Goal: Information Seeking & Learning: Learn about a topic

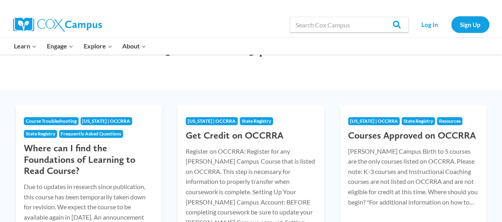
scroll to position [63, 0]
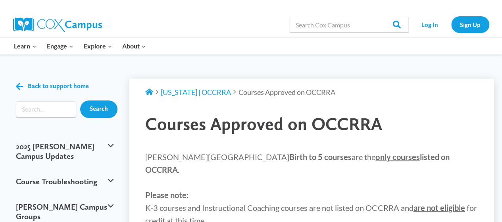
click at [183, 162] on p "Cox Campus Birth to 5 courses are the only courses listed on OCCRRA . Please no…" at bounding box center [311, 188] width 333 height 76
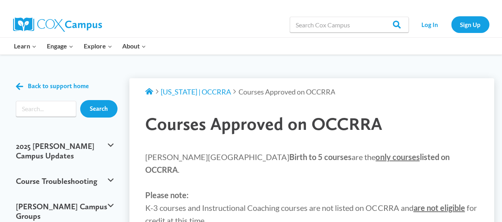
click at [15, 86] on div "Back to support home" at bounding box center [64, 85] width 113 height 14
click at [18, 86] on icon at bounding box center [19, 86] width 7 height 8
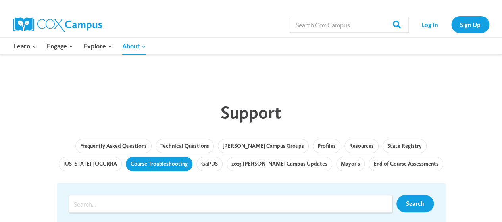
click at [151, 167] on link "Course Troubleshooting" at bounding box center [159, 164] width 67 height 14
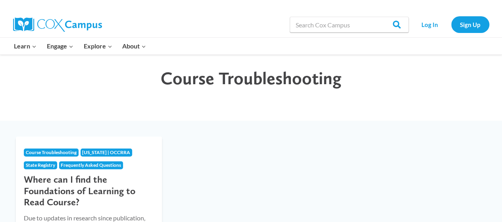
scroll to position [32, 0]
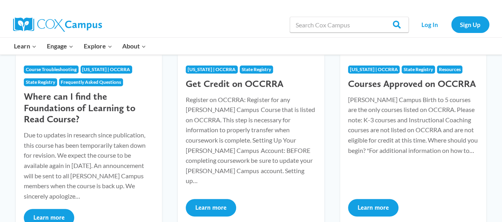
scroll to position [119, 0]
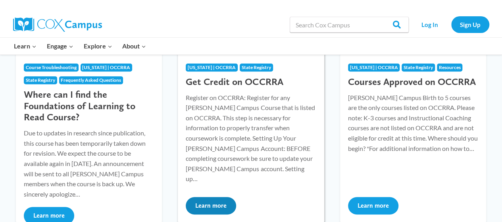
click at [305, 151] on p "Register on OCCRRA: Register for any Cox Campus Course that is listed on OCCRRA…" at bounding box center [251, 137] width 130 height 91
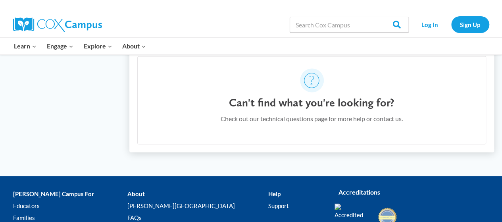
scroll to position [627, 0]
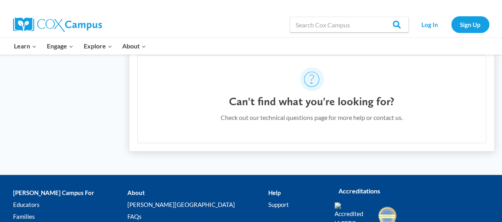
click at [345, 112] on p "Check out our technical questions page for more help or contact us." at bounding box center [312, 117] width 182 height 10
click at [348, 113] on div "Can't find what you're looking for? Check out our technical questions page for …" at bounding box center [312, 112] width 182 height 35
click at [352, 111] on div "Can't find what you're looking for? Check out our technical questions page for …" at bounding box center [312, 112] width 182 height 35
click at [352, 112] on p "Check out our technical questions page for more help or contact us." at bounding box center [312, 117] width 182 height 10
click at [352, 95] on h4 "Can't find what you're looking for?" at bounding box center [311, 101] width 165 height 13
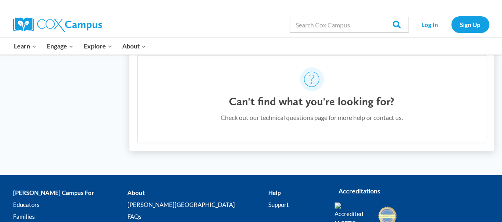
click at [315, 71] on icon at bounding box center [311, 78] width 15 height 15
click at [312, 71] on icon at bounding box center [311, 78] width 15 height 15
click at [301, 112] on p "Check out our technical questions page for more help or contact us." at bounding box center [312, 117] width 182 height 10
click at [302, 112] on p "Check out our technical questions page for more help or contact us." at bounding box center [312, 117] width 182 height 10
click at [303, 111] on div "Can't find what you're looking for? Check out our technical questions page for …" at bounding box center [312, 112] width 182 height 35
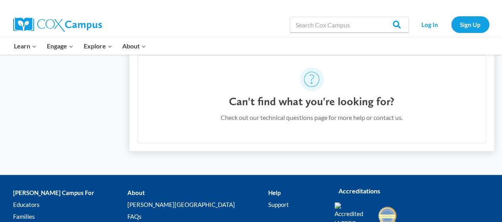
click at [309, 96] on h4 "Can't find what you're looking for?" at bounding box center [311, 101] width 165 height 13
click at [304, 117] on div "Can't find what you're looking for? Check out our technical questions page for …" at bounding box center [312, 112] width 182 height 35
click at [309, 111] on div "Can't find what you're looking for? Check out our technical questions page for …" at bounding box center [312, 112] width 182 height 35
click at [315, 95] on h4 "Can't find what you're looking for?" at bounding box center [311, 101] width 165 height 13
click at [310, 112] on p "Check out our technical questions page for more help or contact us." at bounding box center [312, 117] width 182 height 10
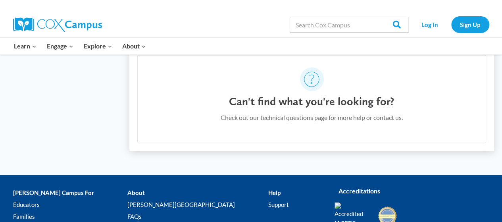
click at [315, 95] on h4 "Can't find what you're looking for?" at bounding box center [311, 101] width 165 height 13
click at [312, 112] on p "Check out our technical questions page for more help or contact us." at bounding box center [312, 117] width 182 height 10
click at [315, 95] on h4 "Can't find what you're looking for?" at bounding box center [311, 101] width 165 height 13
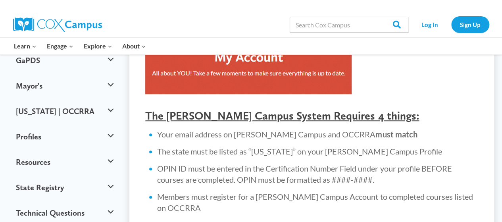
scroll to position [250, 0]
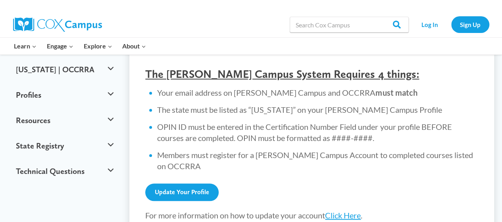
click at [261, 131] on li "OPIN ID must be entered in the Certification Number Field under your profile BE…" at bounding box center [317, 132] width 321 height 22
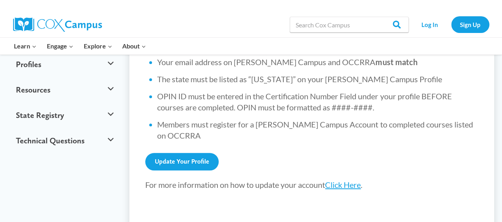
scroll to position [324, 0]
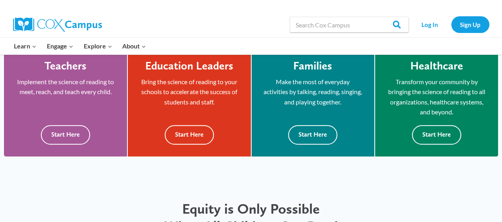
scroll to position [234, 0]
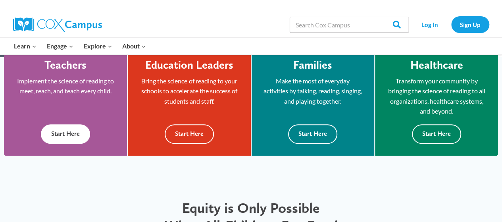
click at [75, 136] on button "Start Here" at bounding box center [65, 133] width 49 height 19
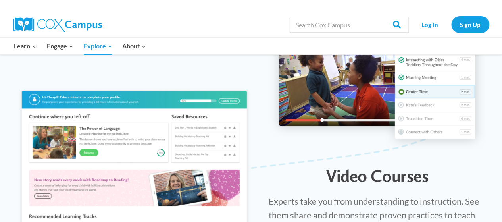
click at [279, 196] on span "Experts take you from understanding to instruction. See them share and demonstr…" at bounding box center [374, 215] width 211 height 38
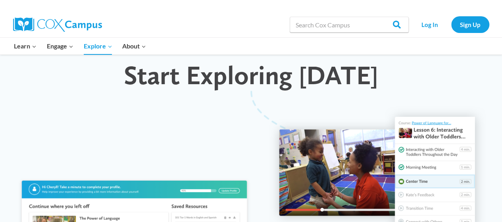
scroll to position [790, 0]
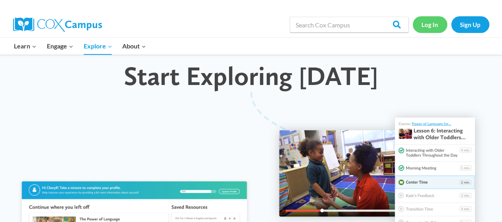
click at [430, 23] on link "Log In" at bounding box center [430, 24] width 35 height 16
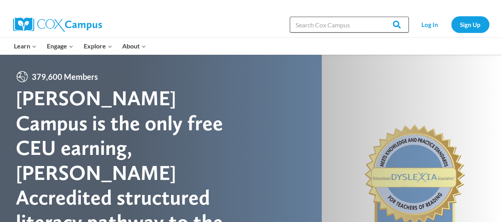
click at [309, 27] on input "Search in [URL][DOMAIN_NAME]" at bounding box center [349, 25] width 119 height 16
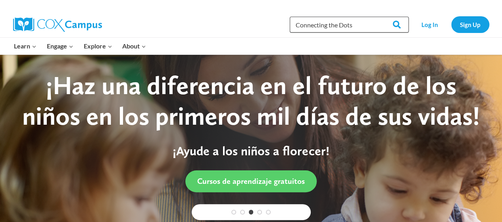
type input "Connecting the Dots"
click at [378, 17] on input "Search" at bounding box center [393, 25] width 31 height 16
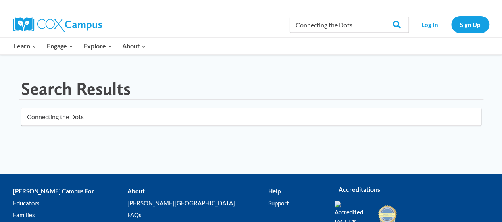
click at [108, 118] on input "Connecting the Dots" at bounding box center [251, 117] width 460 height 18
type input "Connecting the dots for dual language learners"
click button "submit" at bounding box center [0, 0] width 0 height 0
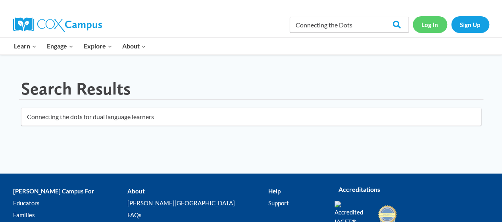
click at [436, 24] on link "Log In" at bounding box center [430, 24] width 35 height 16
